Goal: Check status: Check status

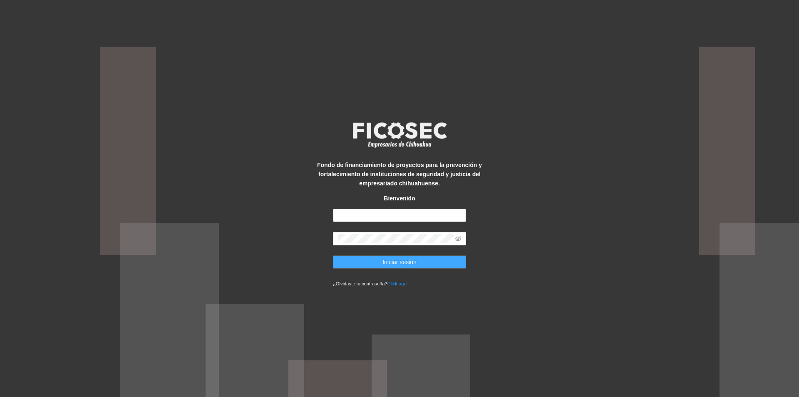
type input "**********"
click at [401, 264] on span "Iniciar sesión" at bounding box center [400, 261] width 34 height 9
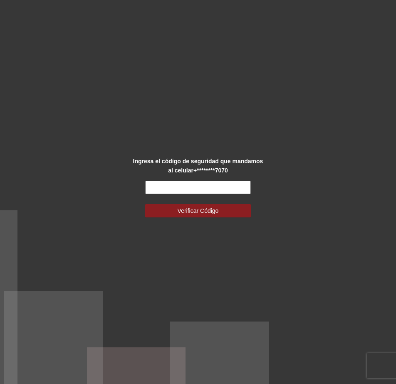
click at [215, 186] on input "text" at bounding box center [198, 187] width 106 height 13
type input "******"
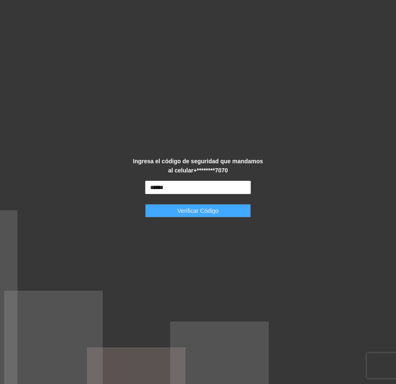
click at [216, 212] on span "Verificar Código" at bounding box center [198, 210] width 41 height 9
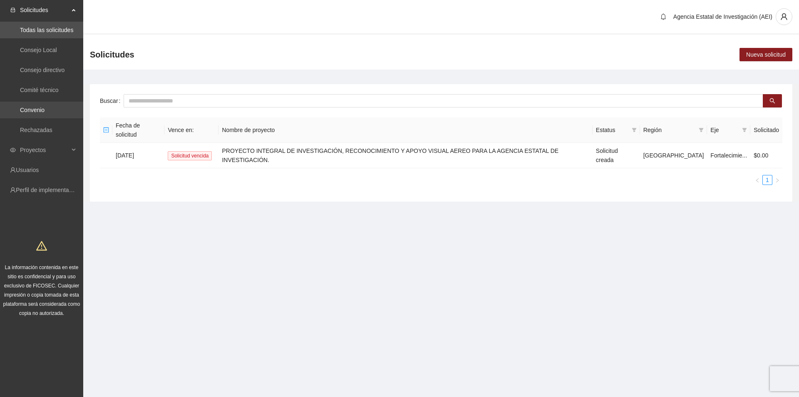
click at [45, 110] on link "Convenio" at bounding box center [32, 110] width 25 height 7
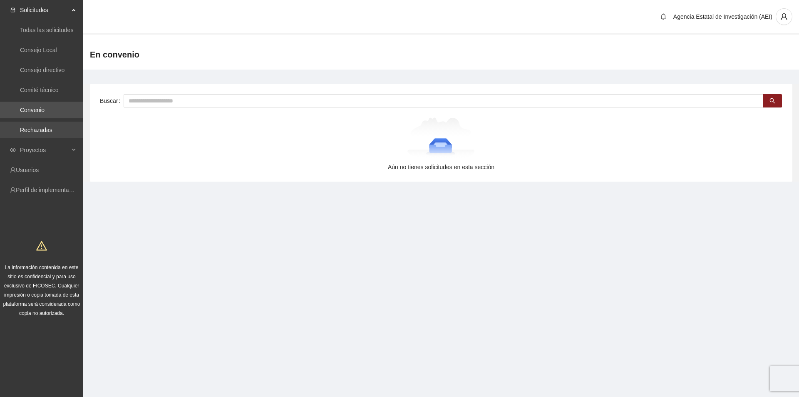
click at [52, 133] on link "Rechazadas" at bounding box center [36, 130] width 32 height 7
click at [72, 148] on div "Proyectos" at bounding box center [41, 150] width 83 height 17
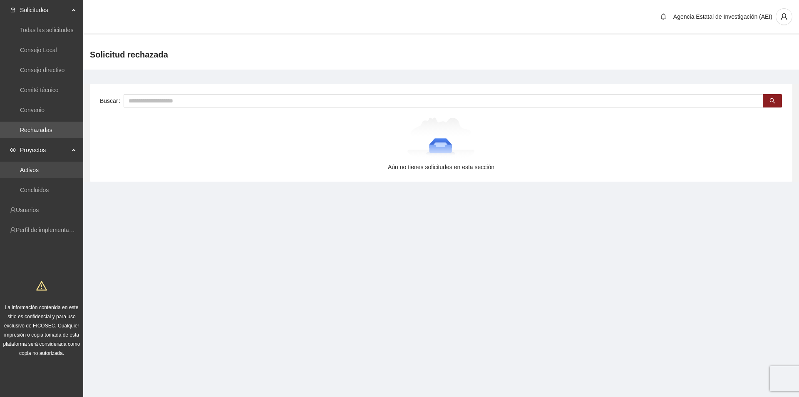
click at [39, 172] on link "Activos" at bounding box center [29, 170] width 19 height 7
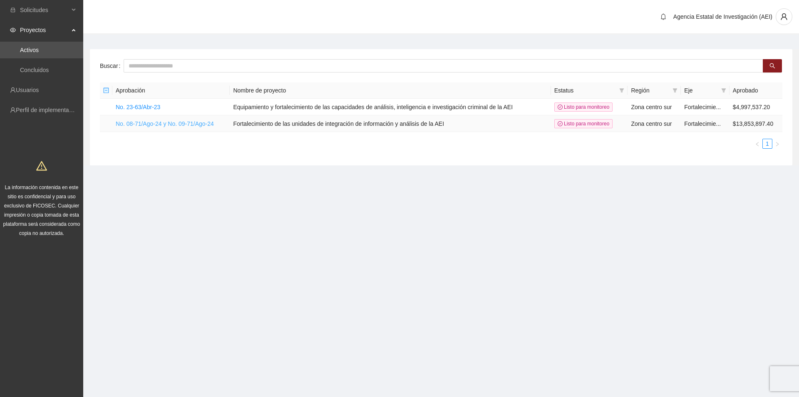
click at [188, 125] on link "No. 08-71/Ago-24 y No. 09-71/Ago-24" at bounding box center [165, 123] width 98 height 7
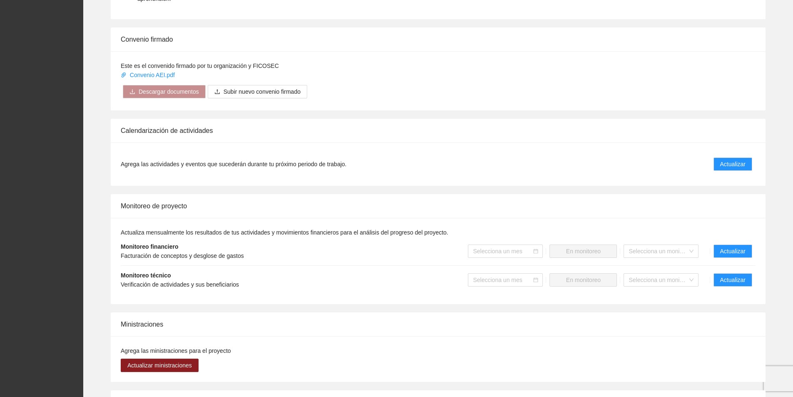
scroll to position [541, 0]
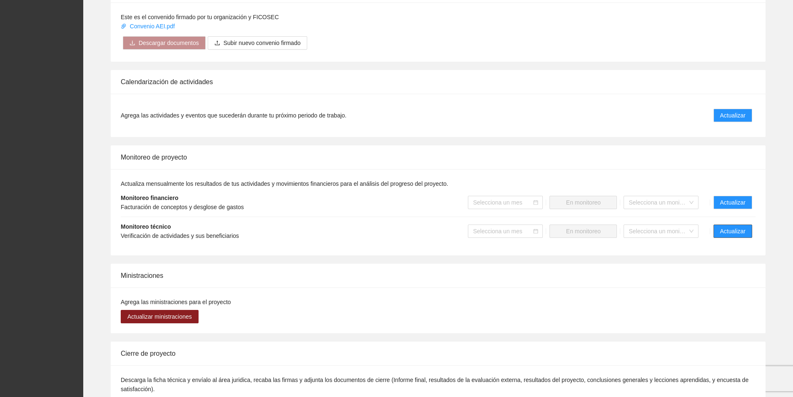
click at [396, 226] on span "Actualizar" at bounding box center [732, 230] width 25 height 9
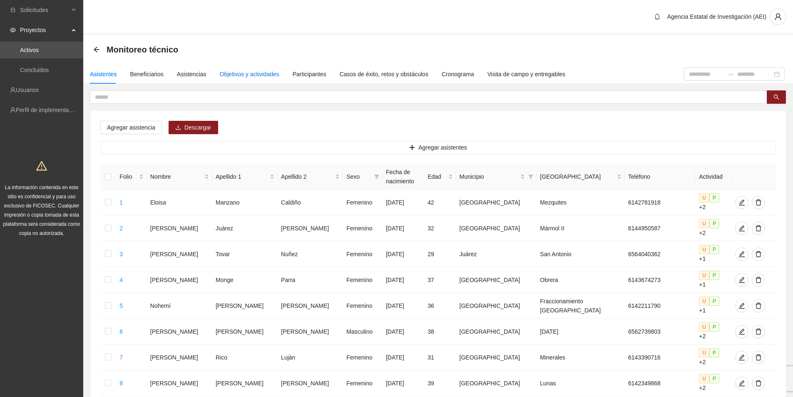
click at [260, 76] on div "Objetivos y actividades" at bounding box center [250, 74] width 60 height 9
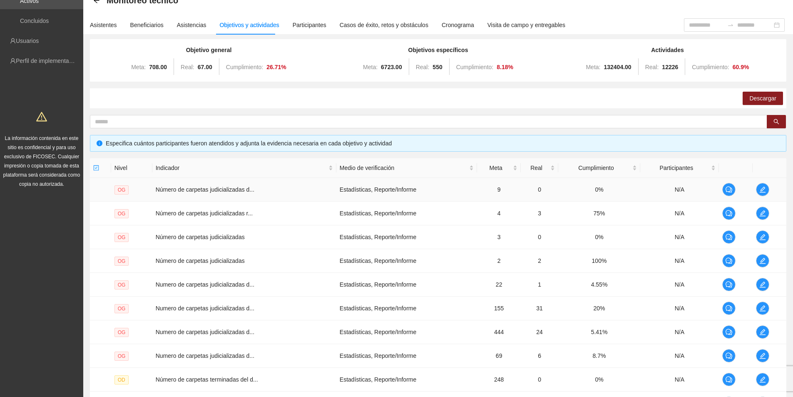
scroll to position [125, 0]
